Goal: Check status: Verify the current state of an ongoing process or item

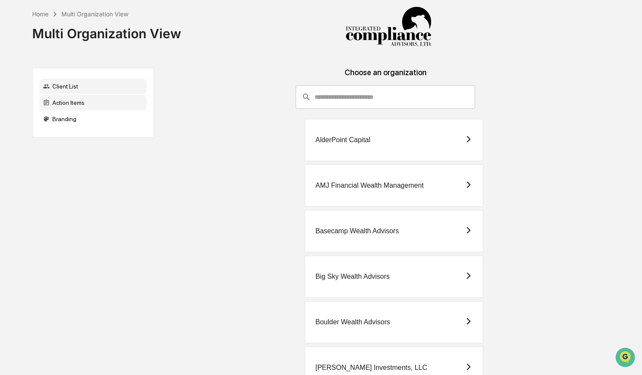
click at [109, 100] on div "Action Items" at bounding box center [92, 102] width 107 height 15
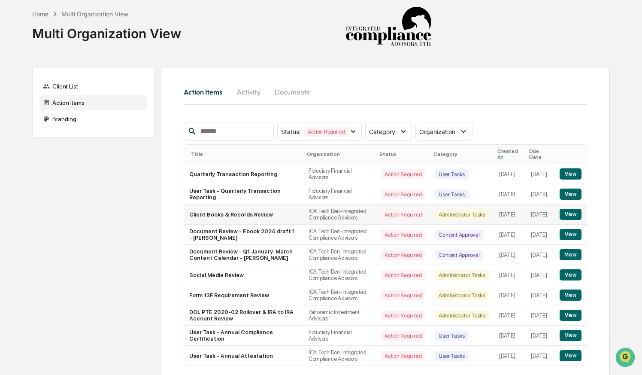
scroll to position [78, 0]
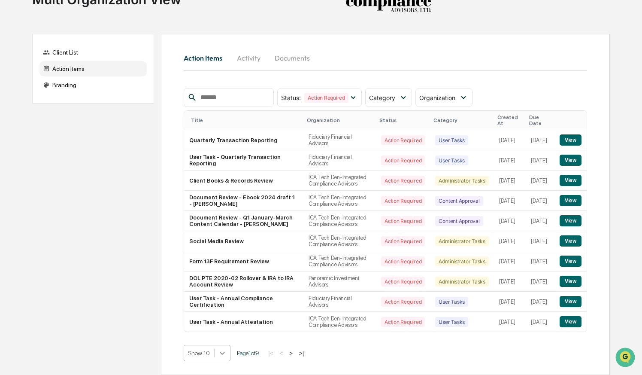
click at [222, 353] on body "Home Multi Organization View Multi Organization View Client List Action Items B…" at bounding box center [321, 170] width 642 height 408
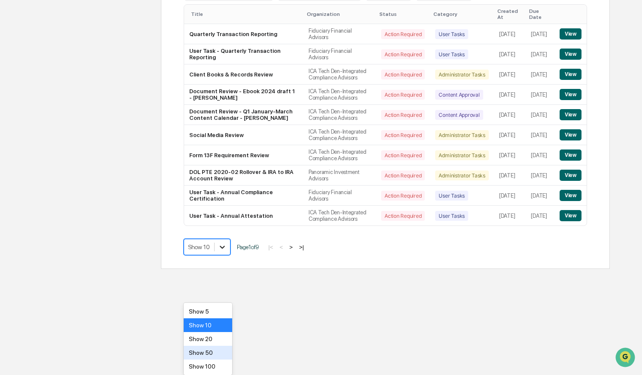
click at [222, 353] on div "Show 50" at bounding box center [208, 352] width 48 height 14
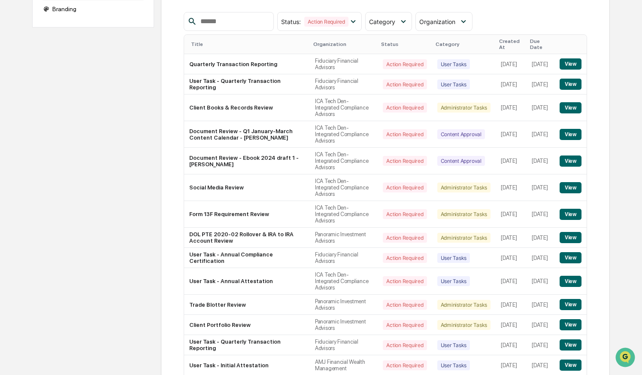
scroll to position [0, 0]
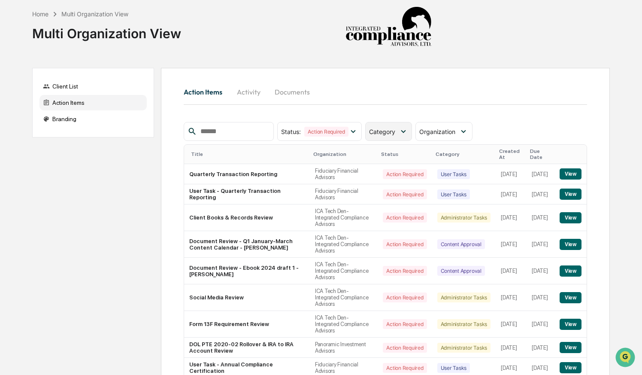
click at [384, 130] on span "Category" at bounding box center [382, 131] width 26 height 7
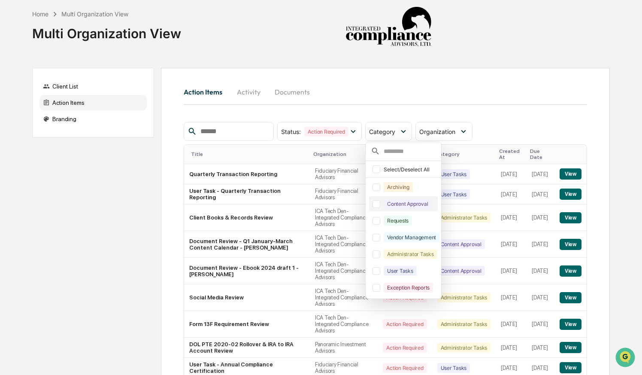
click at [379, 204] on div at bounding box center [376, 204] width 8 height 8
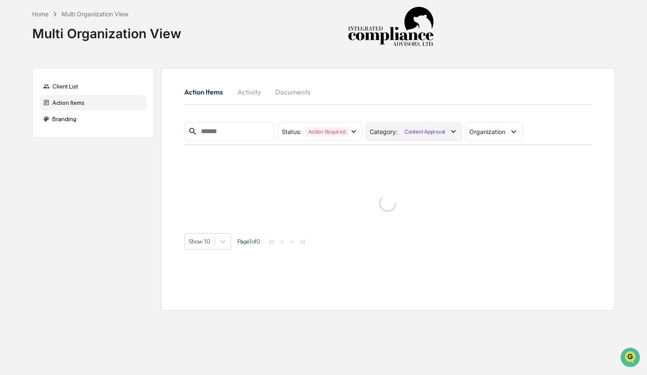
click at [399, 138] on div "Category : Content Approval" at bounding box center [414, 131] width 96 height 19
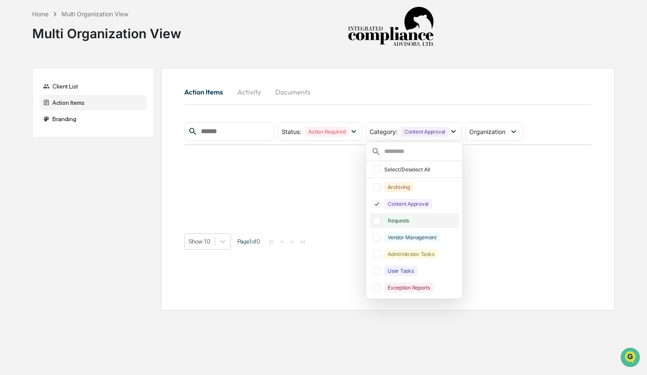
click at [381, 223] on div at bounding box center [377, 221] width 8 height 8
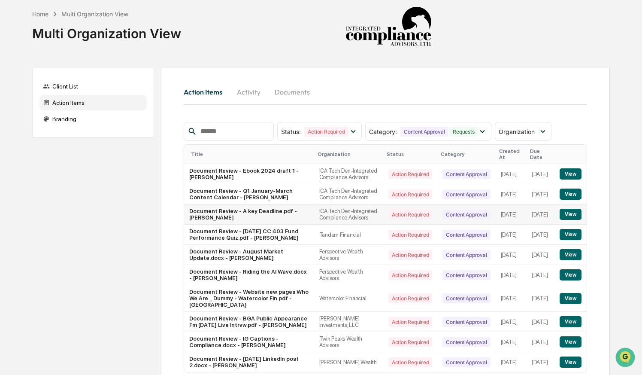
scroll to position [106, 0]
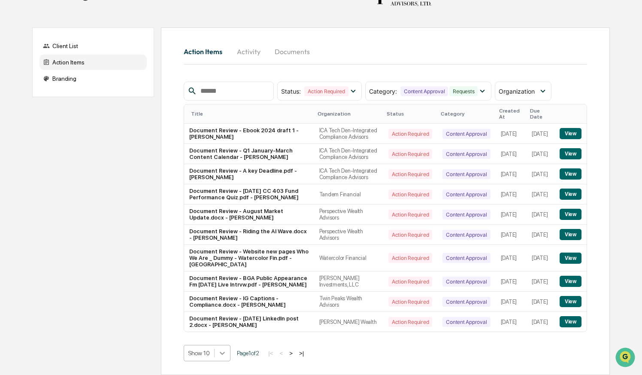
click at [225, 354] on body "Home Multi Organization View Multi Organization View Client List Action Items B…" at bounding box center [321, 167] width 642 height 415
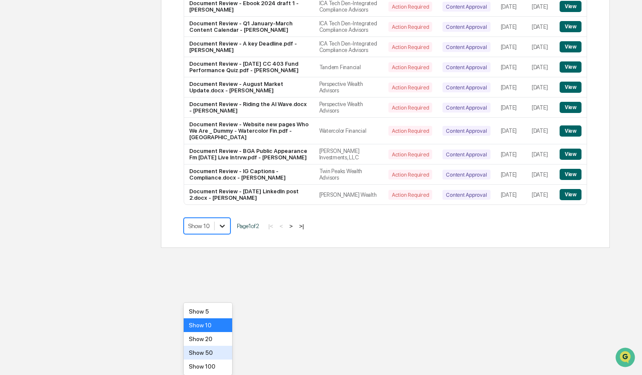
click at [225, 354] on div "Show 50" at bounding box center [208, 352] width 48 height 14
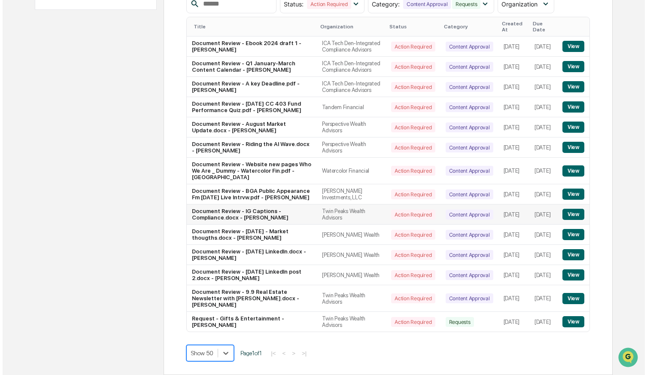
scroll to position [183, 0]
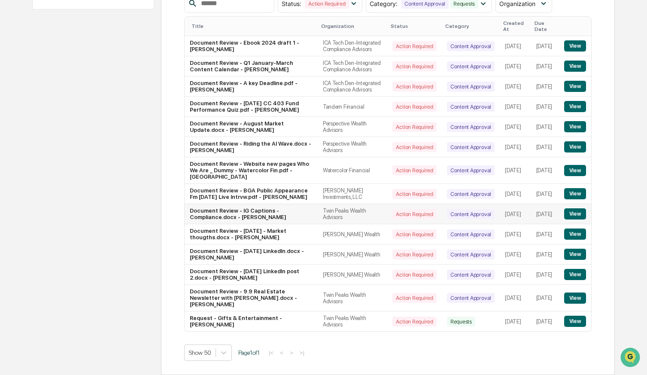
click at [571, 208] on button "View" at bounding box center [575, 213] width 22 height 11
